Goal: Obtain resource: Download file/media

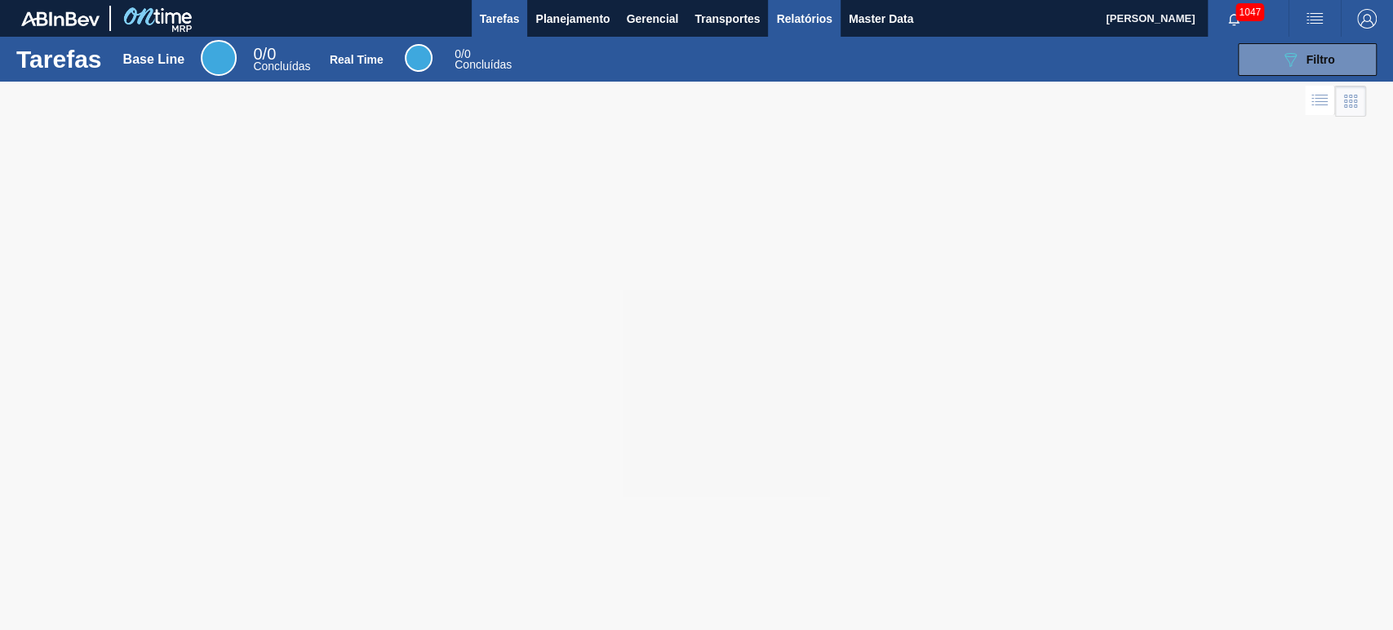
click at [801, 18] on span "Relatórios" at bounding box center [803, 19] width 55 height 20
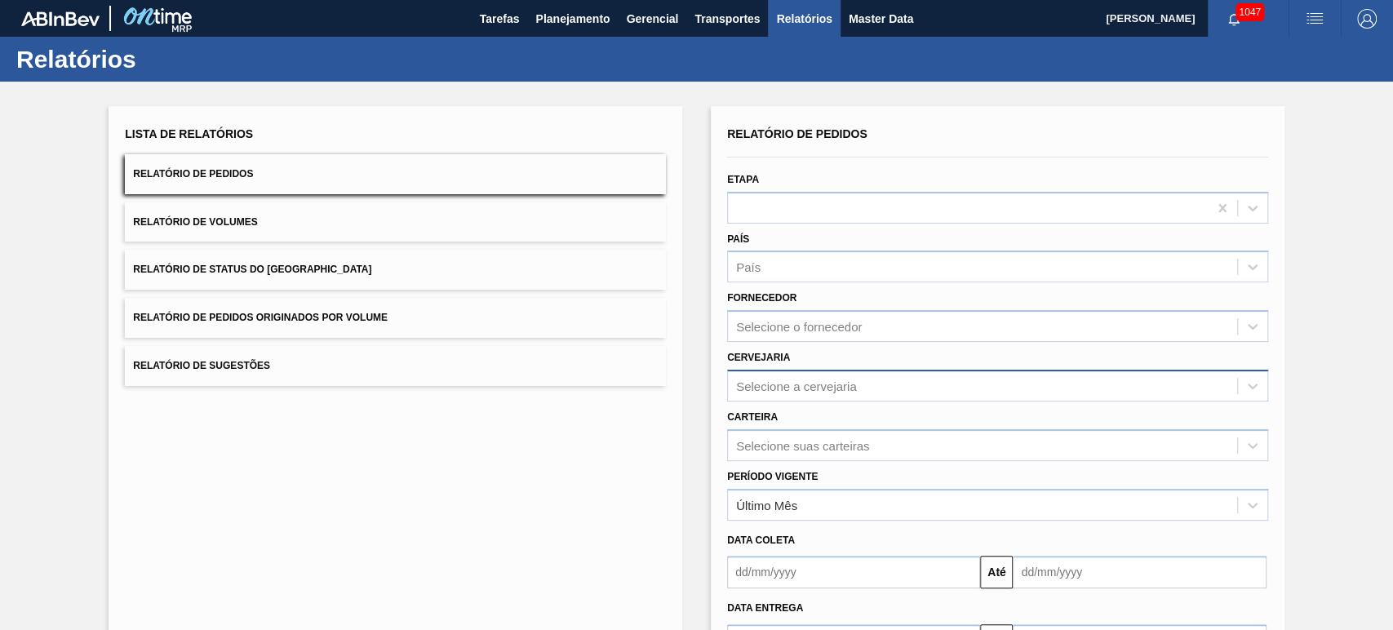
click at [797, 387] on div "Selecione a cervejaria" at bounding box center [997, 386] width 541 height 32
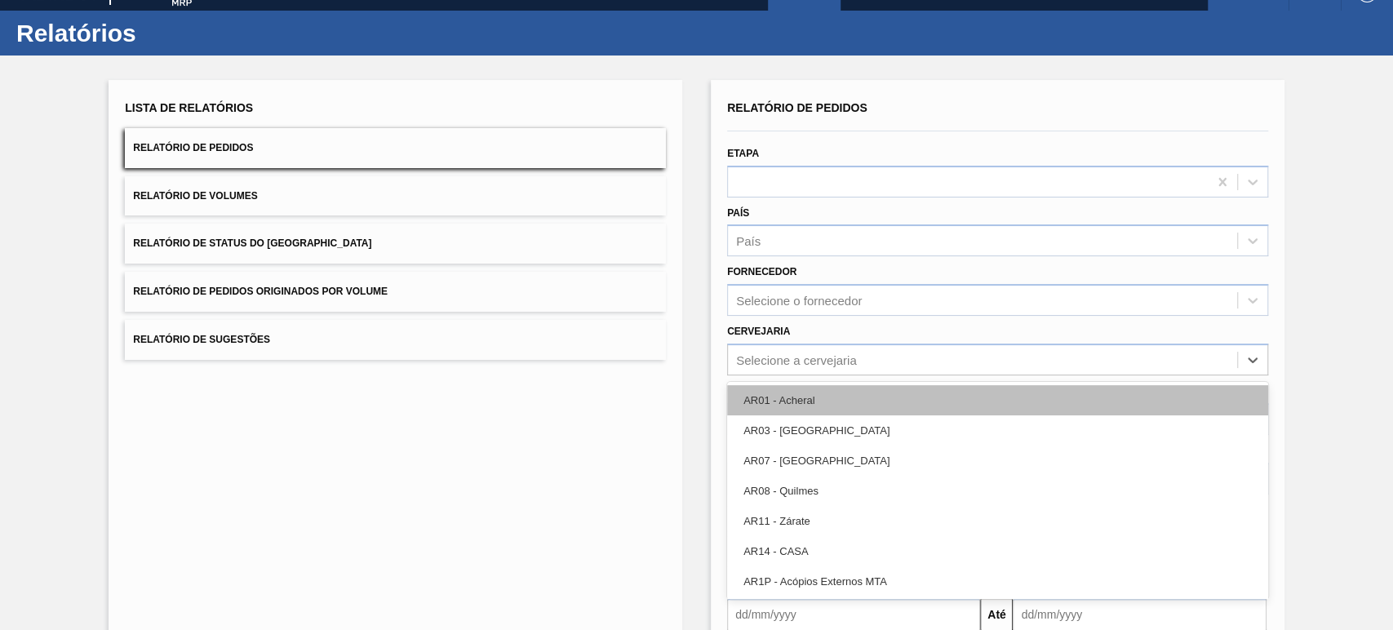
scroll to position [28, 0]
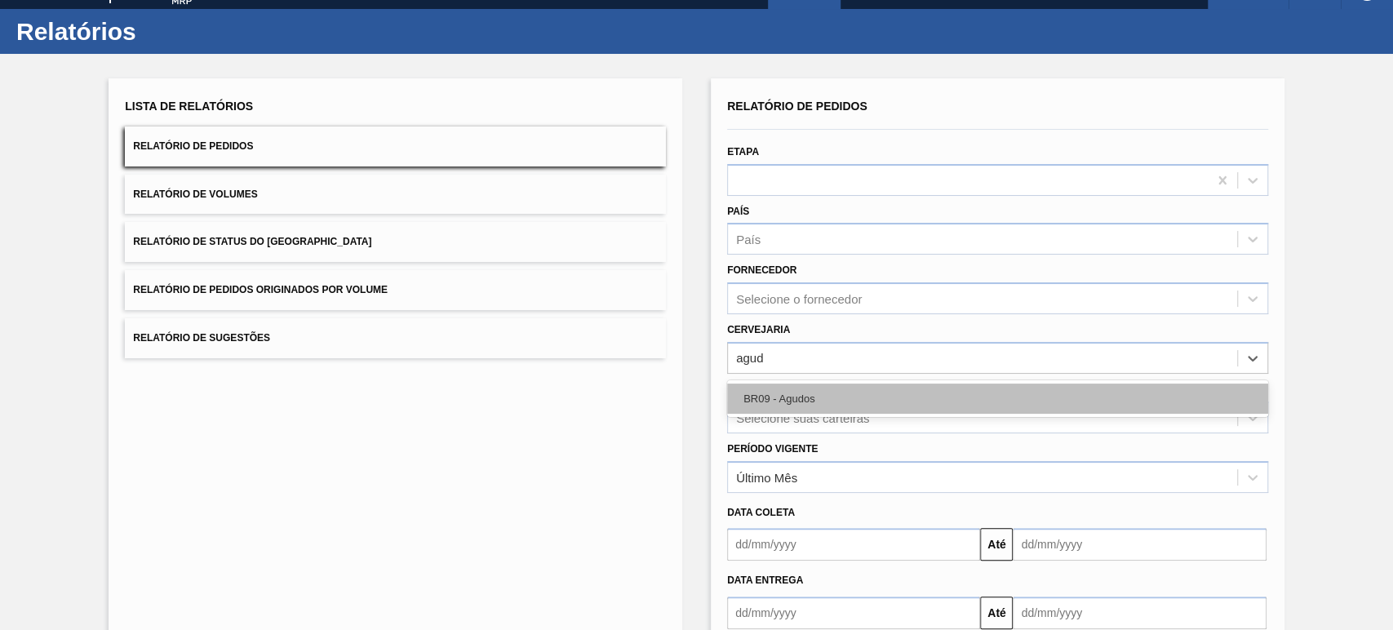
type input "agudo"
click at [797, 390] on div "BR09 - Agudos" at bounding box center [997, 399] width 541 height 30
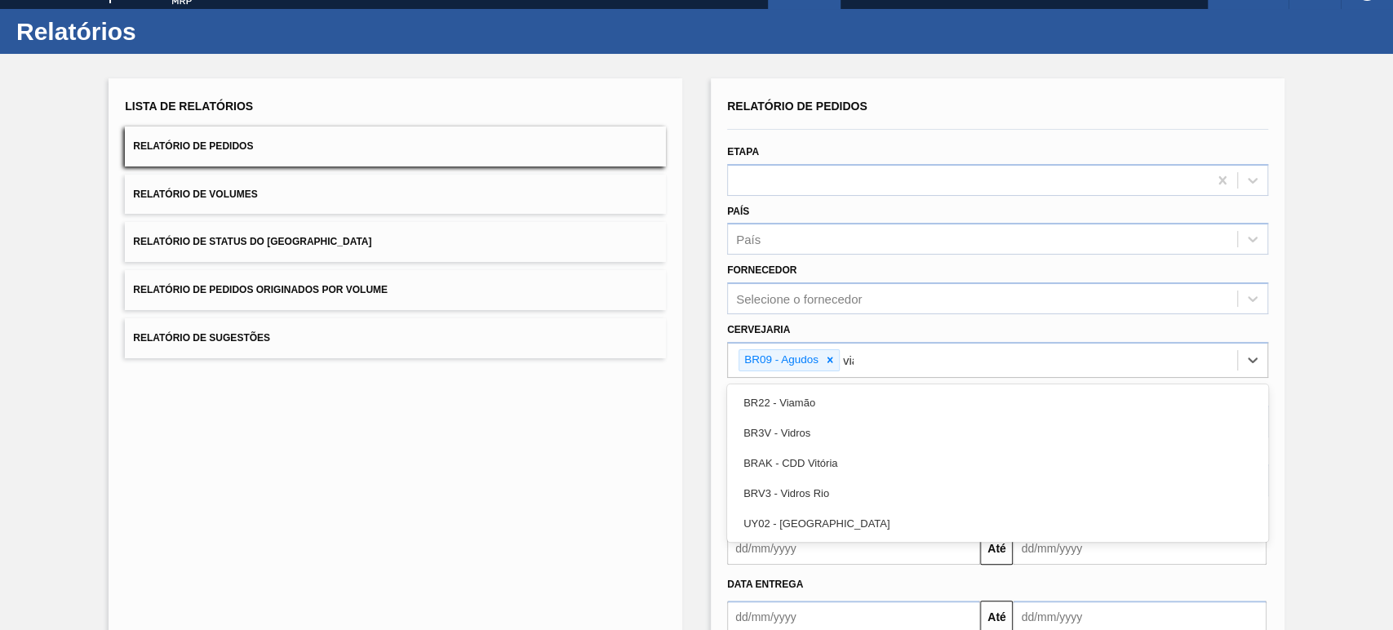
type input "viam"
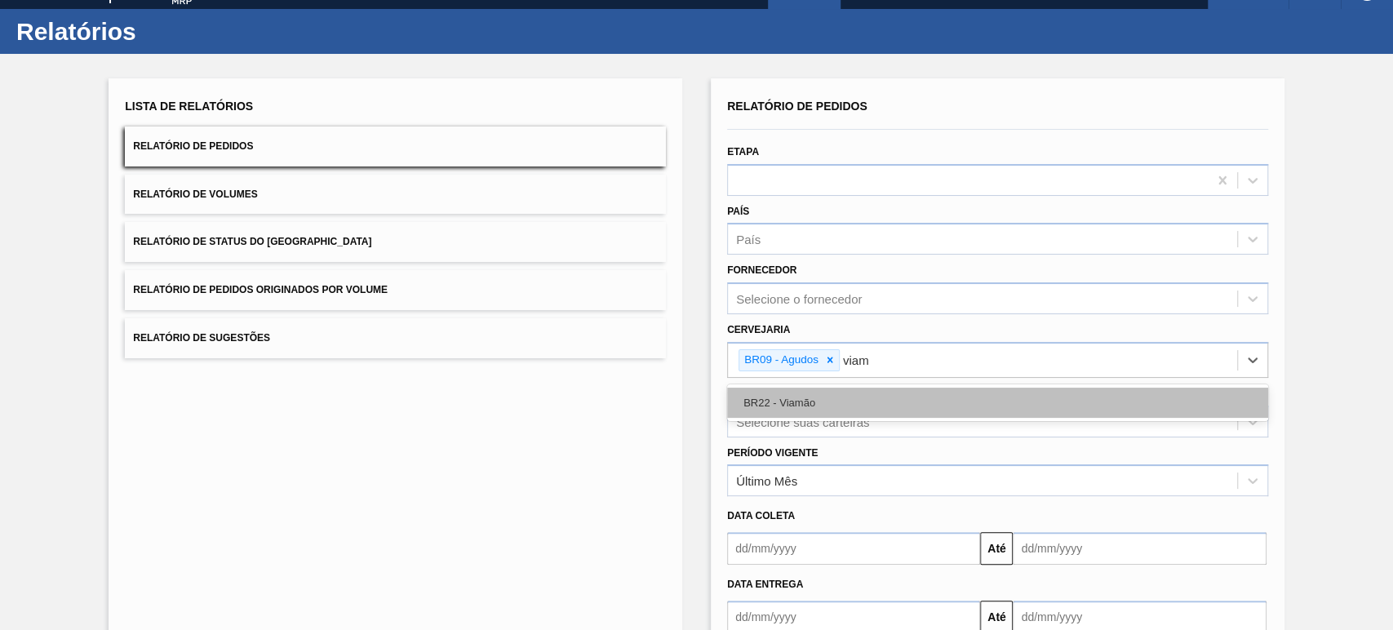
click at [797, 390] on div "BR22 - Viamão" at bounding box center [997, 403] width 541 height 30
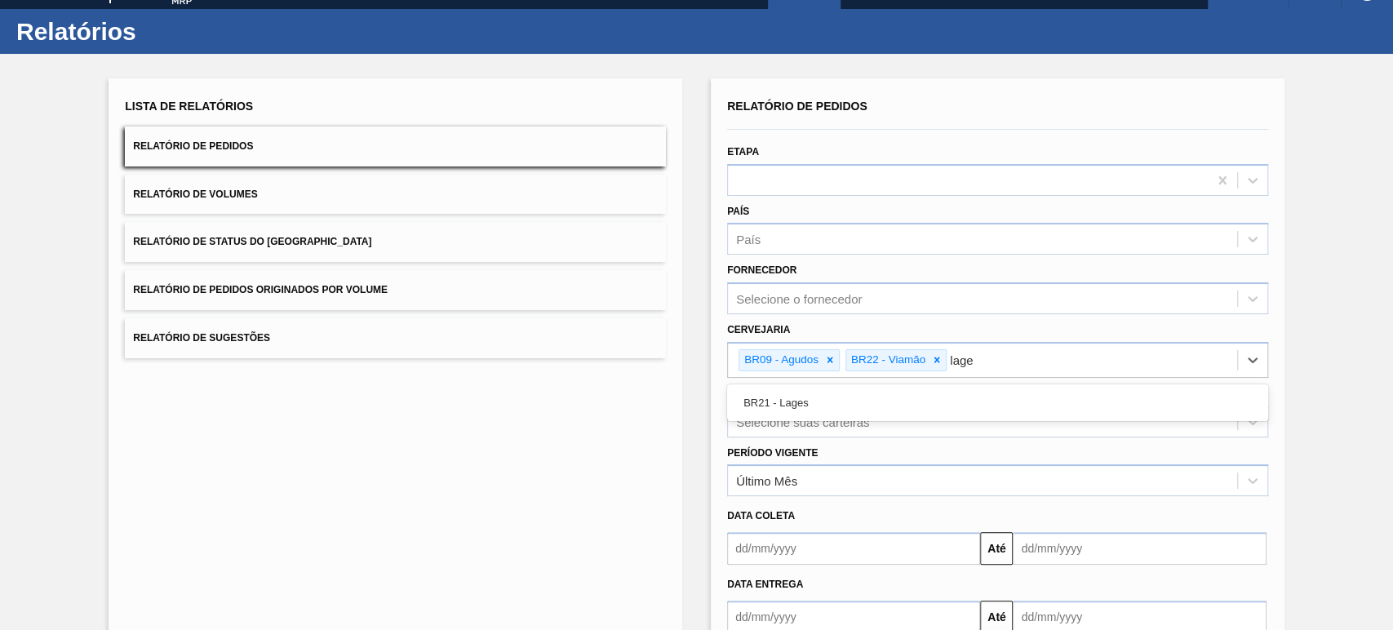
type input "lages"
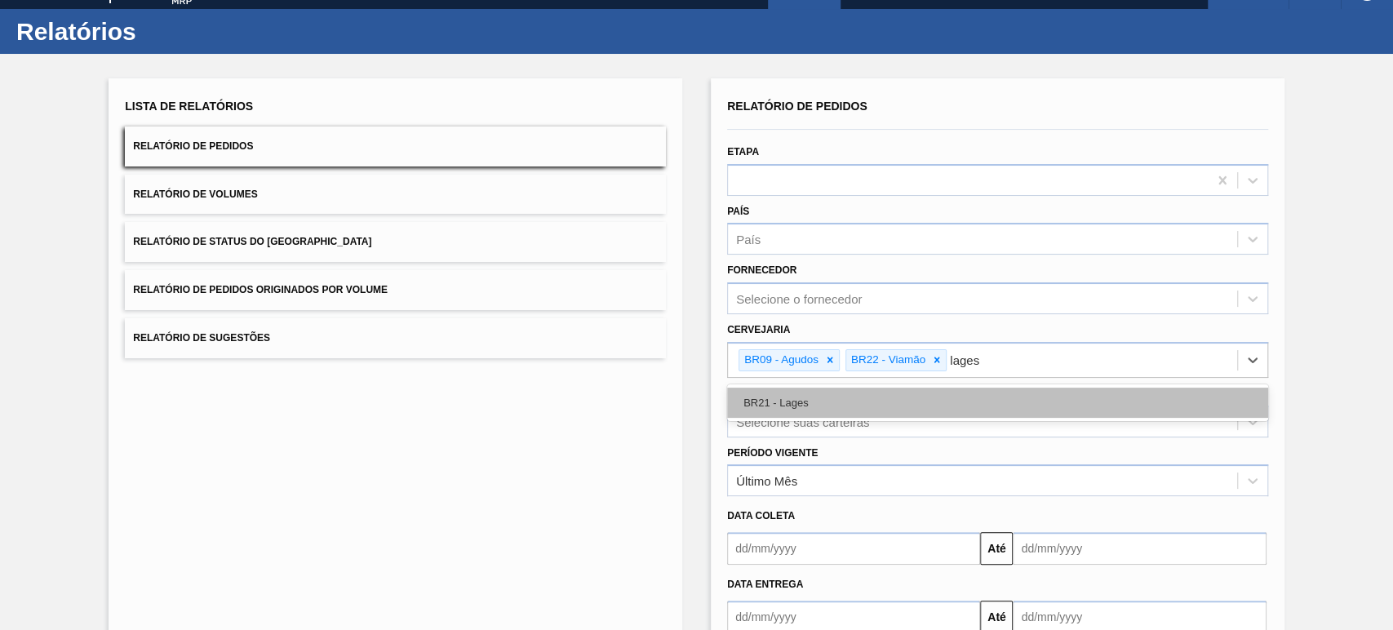
click at [797, 390] on div "BR21 - Lages" at bounding box center [997, 403] width 541 height 30
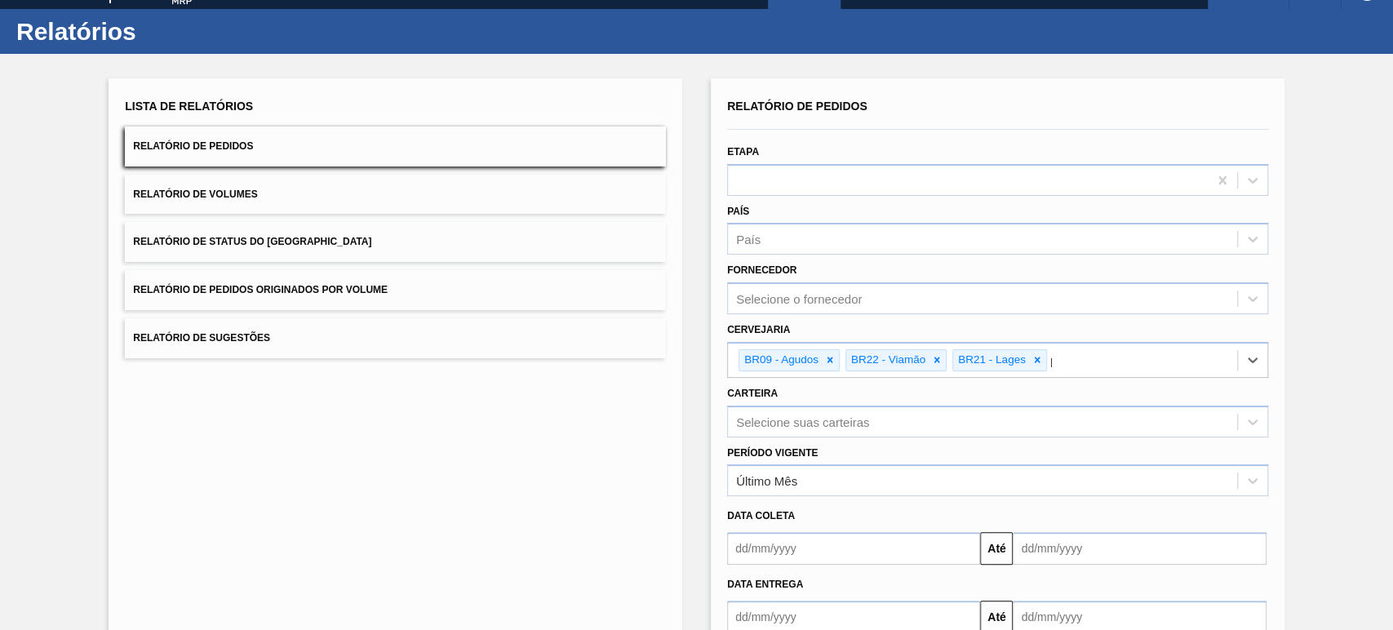
type input "po"
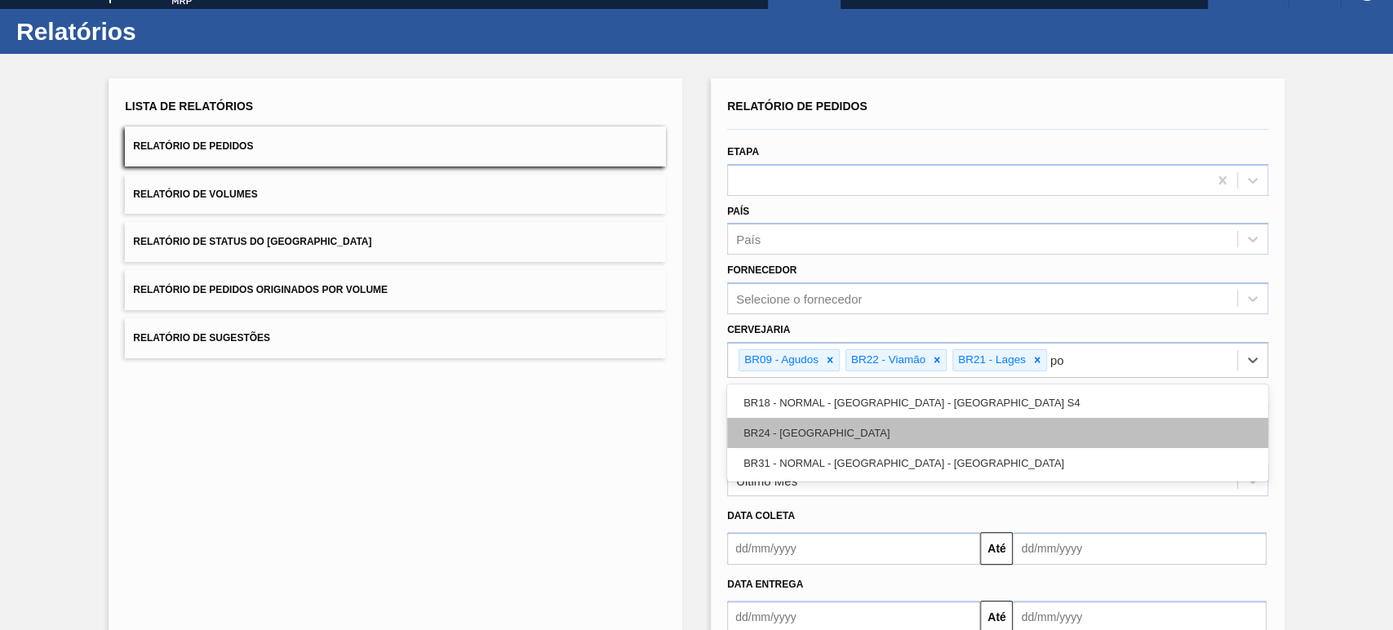
click at [809, 436] on div "BR24 - [GEOGRAPHIC_DATA]" at bounding box center [997, 433] width 541 height 30
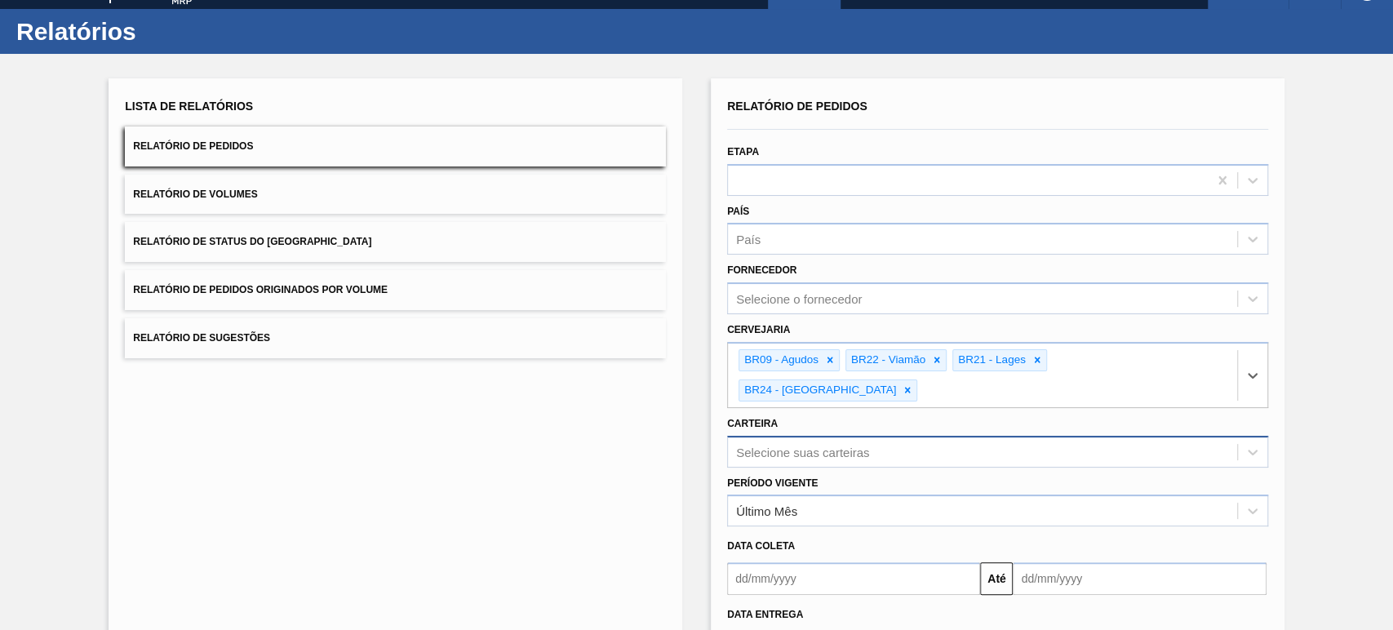
click at [827, 436] on div "Selecione suas carteiras" at bounding box center [997, 452] width 541 height 32
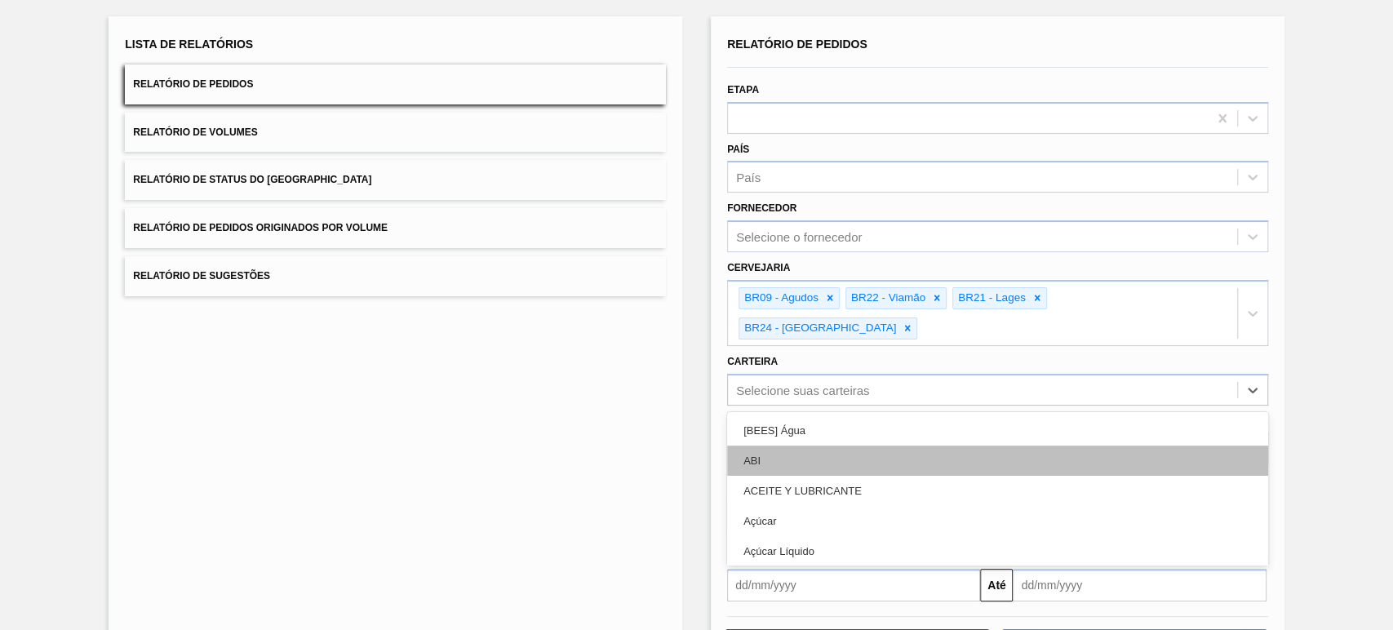
scroll to position [91, 0]
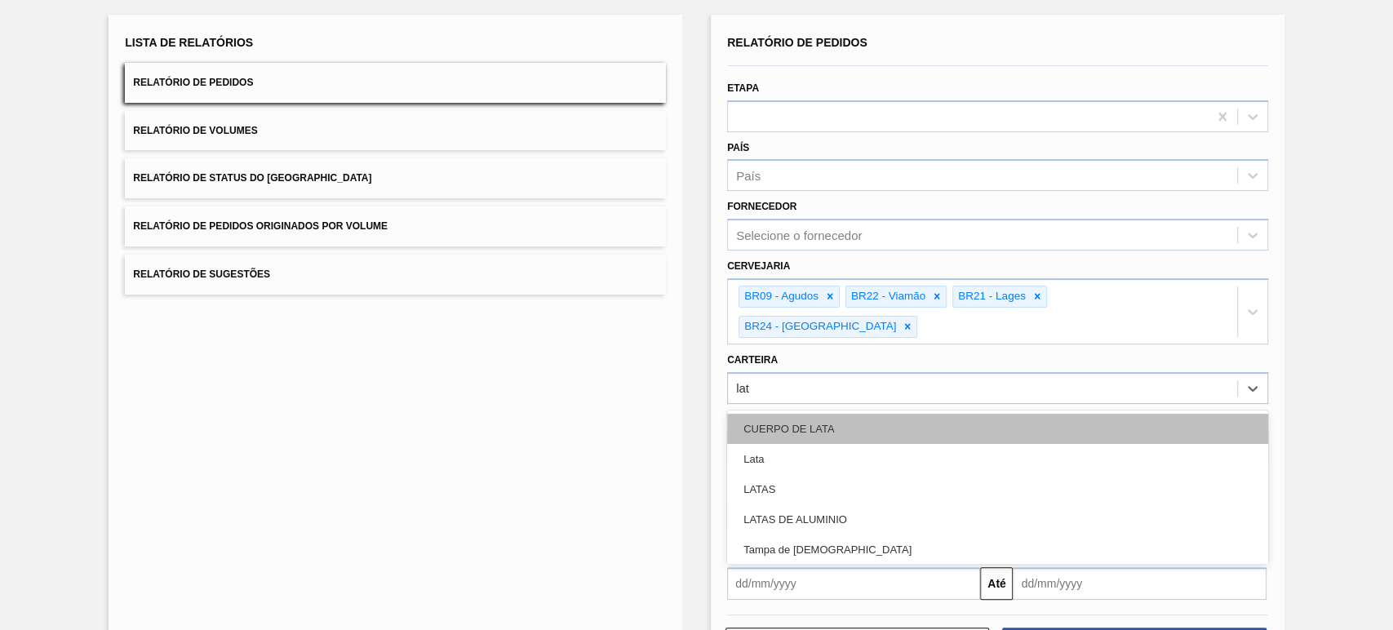
type input "lata"
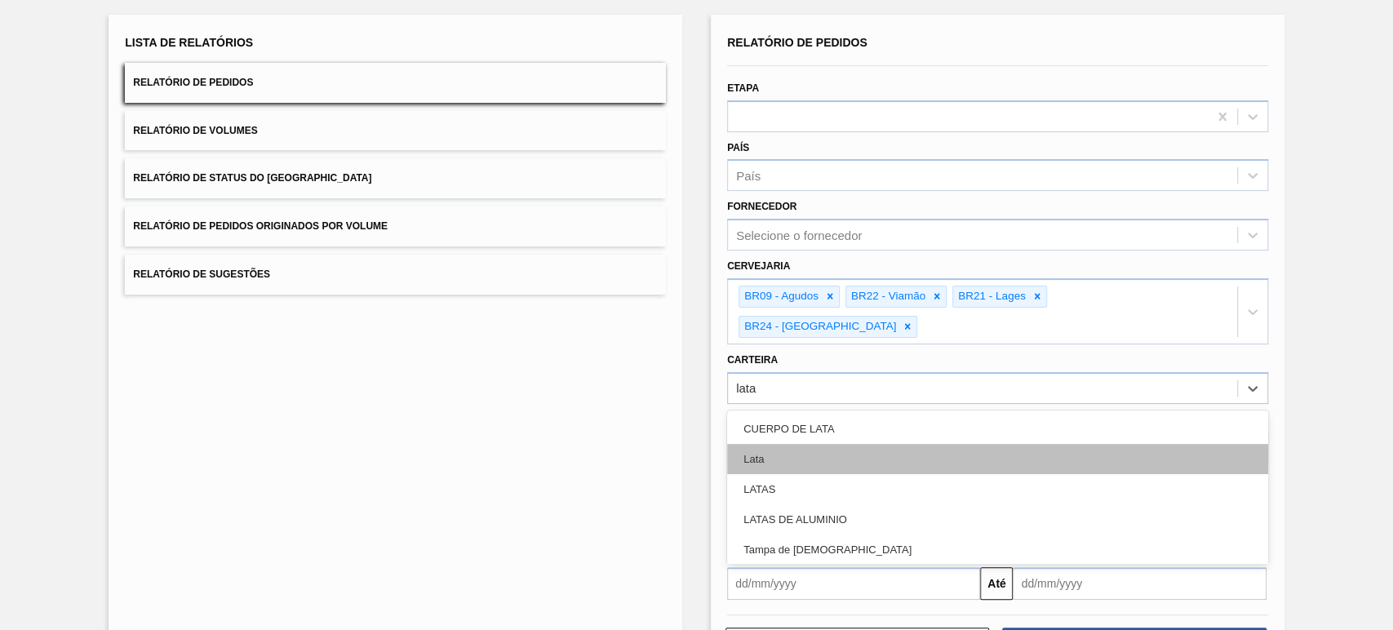
click at [815, 444] on div "Lata" at bounding box center [997, 459] width 541 height 30
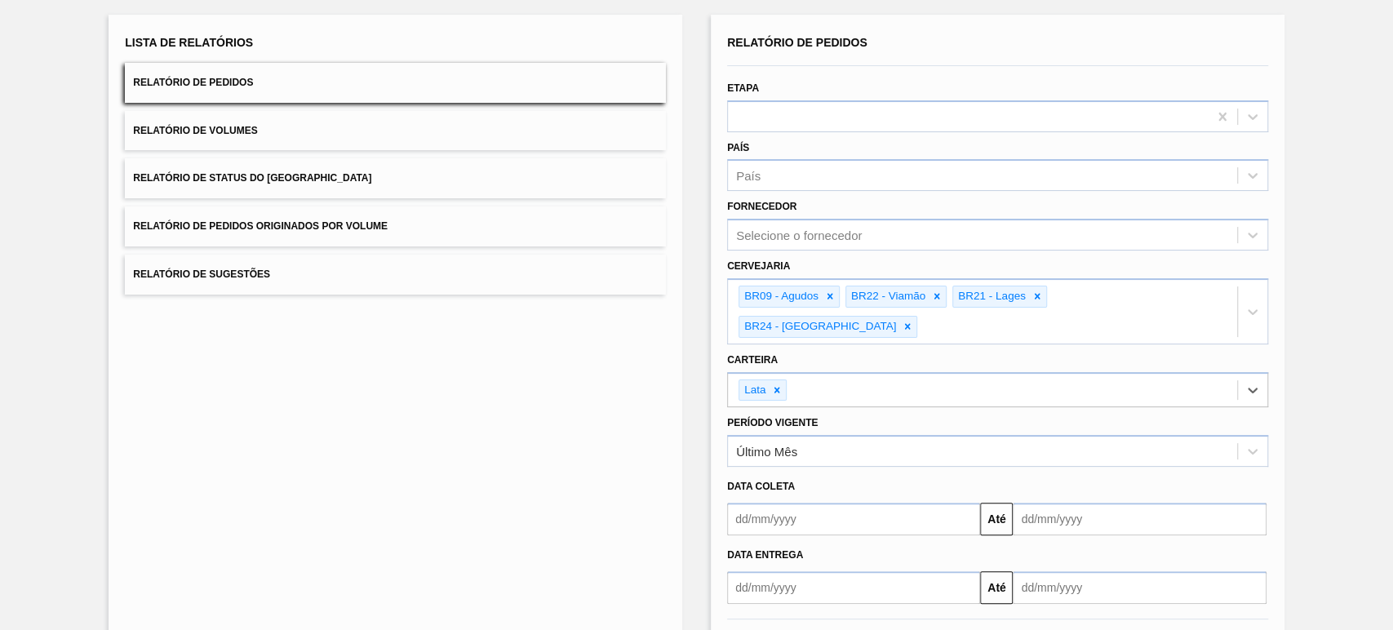
drag, startPoint x: 777, startPoint y: 491, endPoint x: 801, endPoint y: 490, distance: 23.7
click at [777, 503] on input "text" at bounding box center [853, 519] width 253 height 33
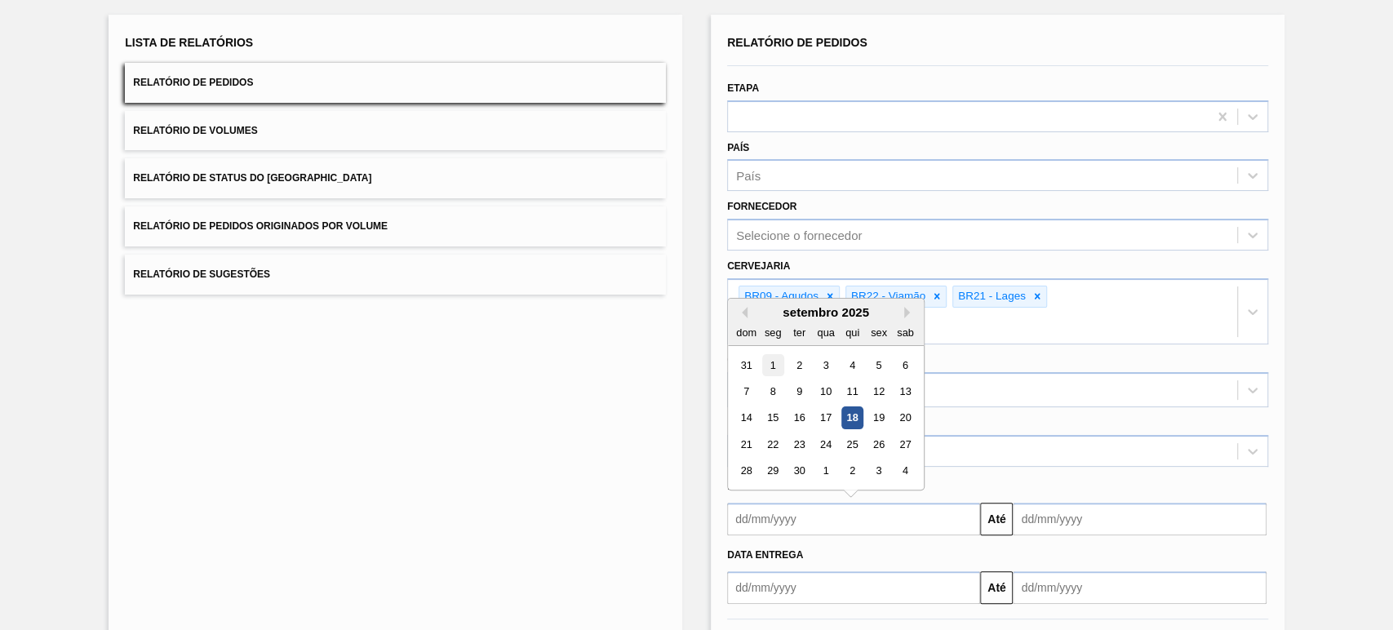
click at [765, 354] on div "1" at bounding box center [773, 365] width 22 height 22
type input "[DATE]"
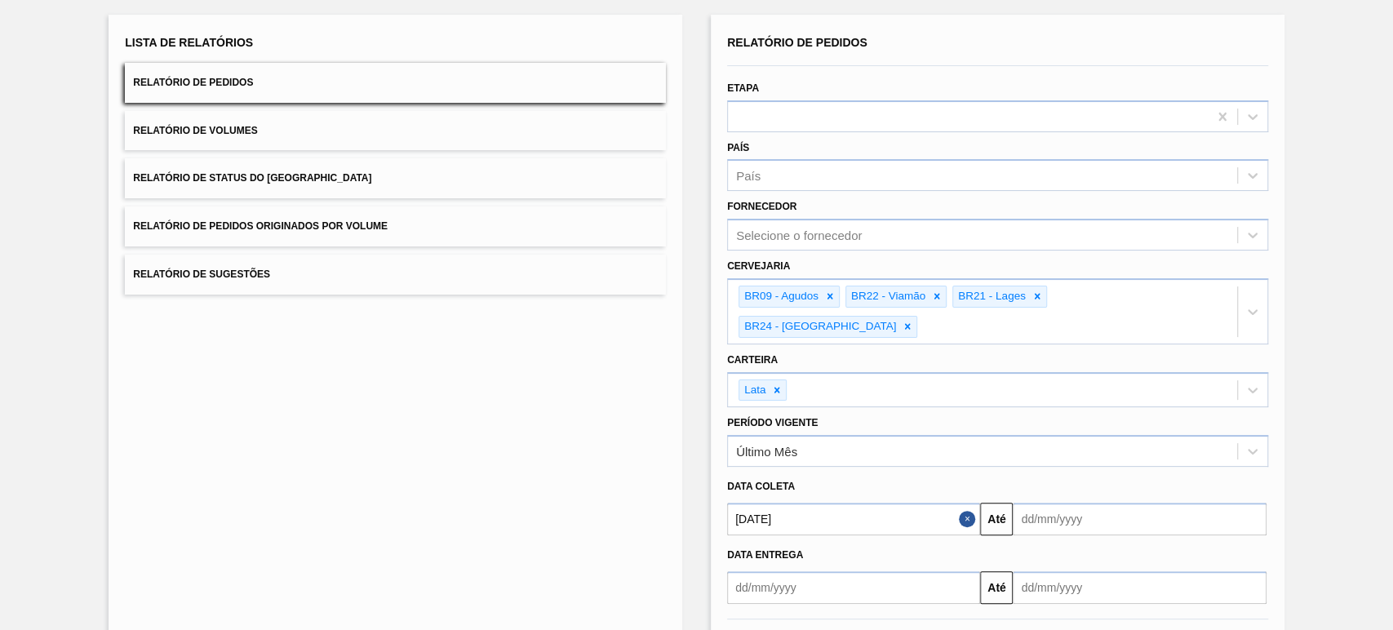
click at [284, 128] on button "Relatório de Volumes" at bounding box center [395, 131] width 541 height 40
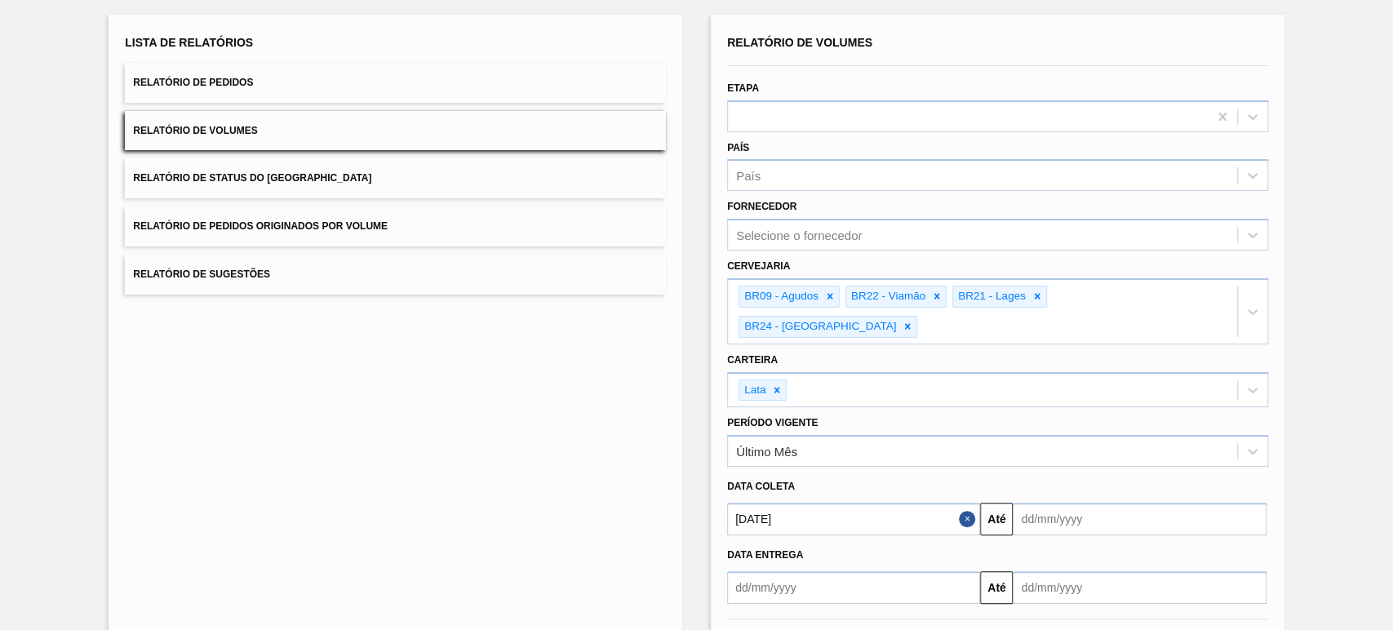
click at [865, 604] on div "Relatório de Volumes Etapa País País Fornecedor Selecione o fornecedor Cervejar…" at bounding box center [997, 348] width 541 height 635
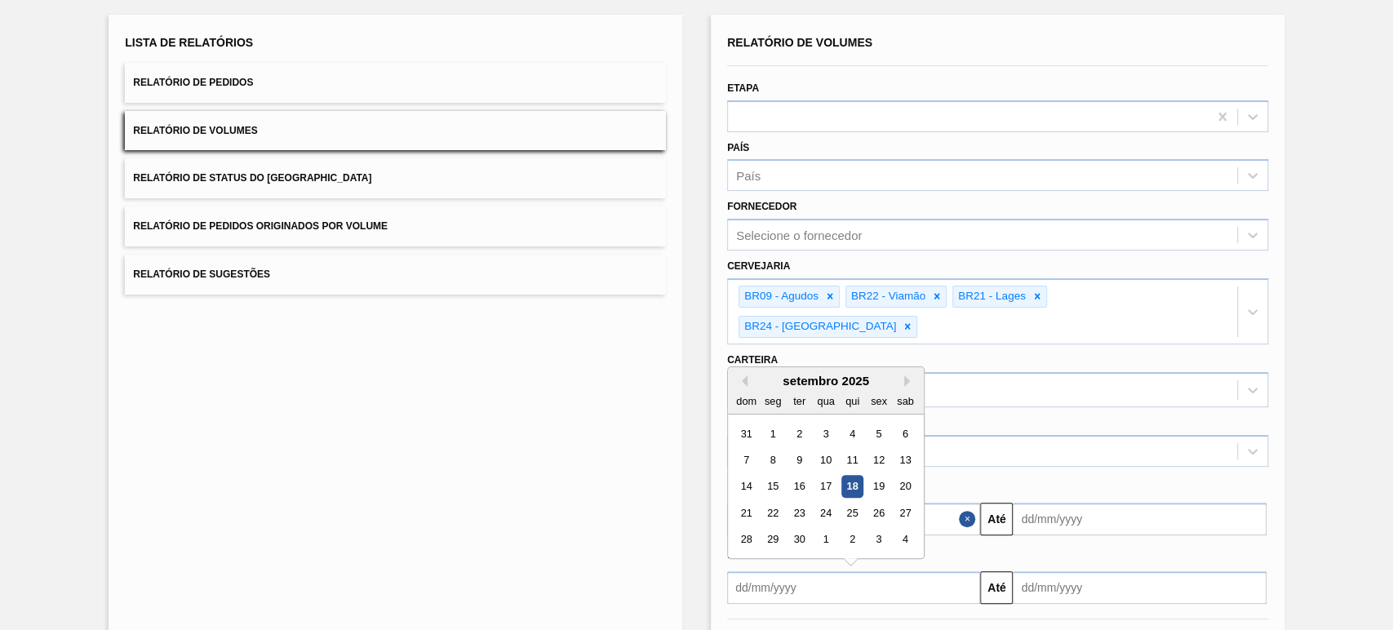
click at [591, 491] on div "Lista de Relatórios Relatório de Pedidos Relatório de Volumes Relatório de Stat…" at bounding box center [396, 349] width 574 height 668
